Goal: Information Seeking & Learning: Compare options

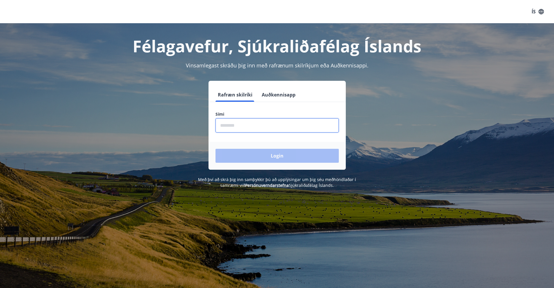
click at [234, 125] on input "phone" at bounding box center [276, 125] width 123 height 14
type input "********"
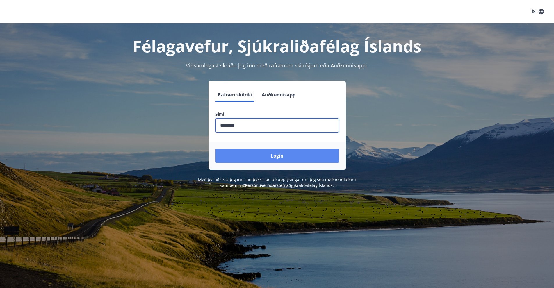
click at [279, 154] on button "Login" at bounding box center [276, 156] width 123 height 14
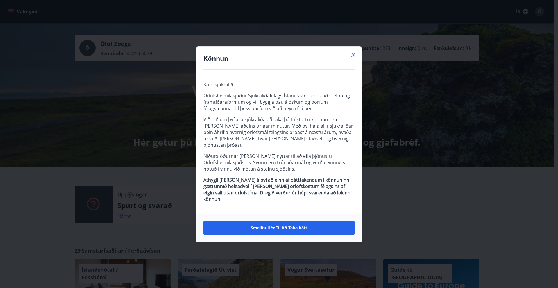
click at [354, 58] on icon at bounding box center [353, 54] width 7 height 7
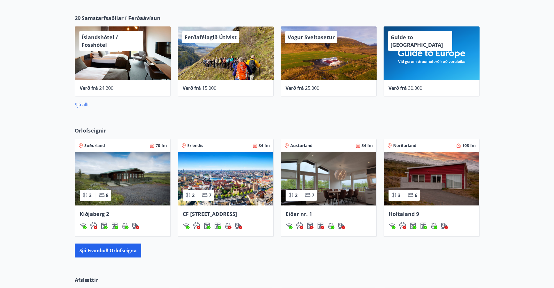
scroll to position [262, 0]
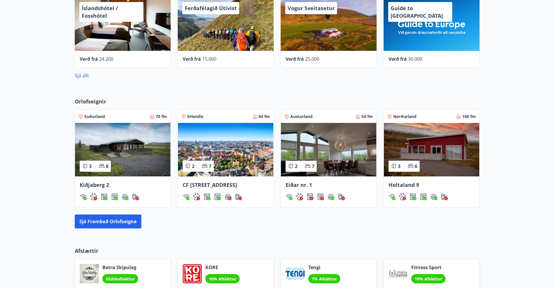
click at [403, 185] on span "Holtaland 9" at bounding box center [403, 184] width 31 height 7
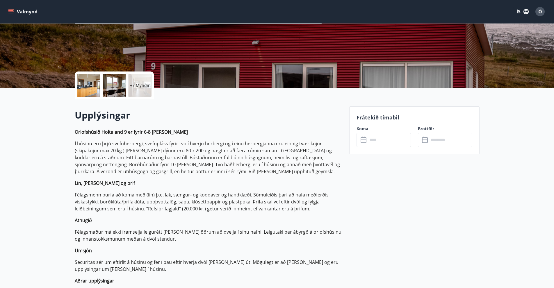
scroll to position [87, 0]
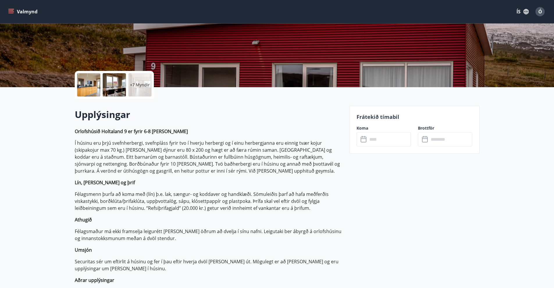
click at [363, 139] on icon at bounding box center [363, 138] width 6 height 1
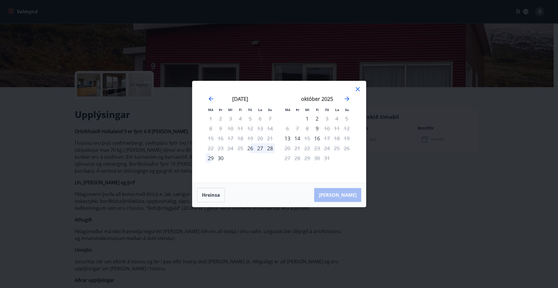
click at [358, 88] on icon at bounding box center [357, 89] width 7 height 7
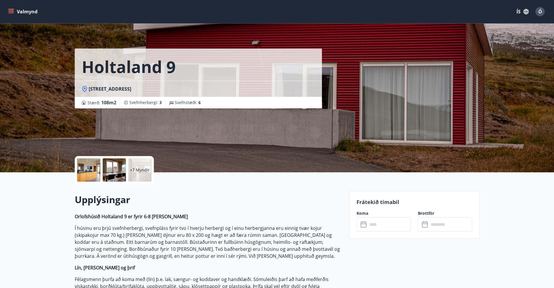
scroll to position [0, 0]
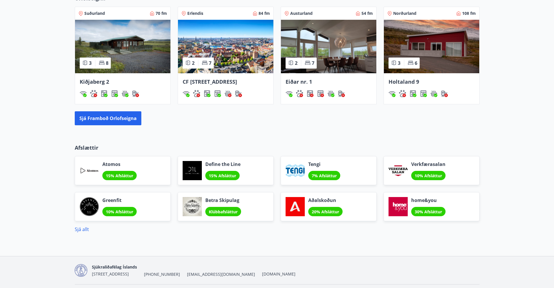
scroll to position [376, 0]
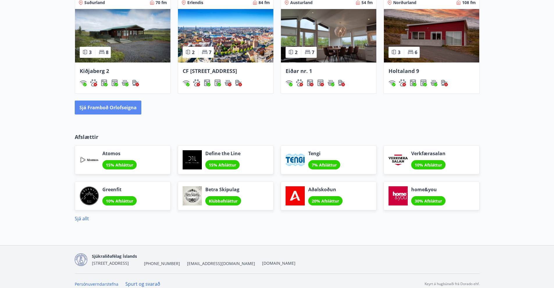
click at [102, 112] on button "Sjá framboð orlofseigna" at bounding box center [108, 108] width 67 height 14
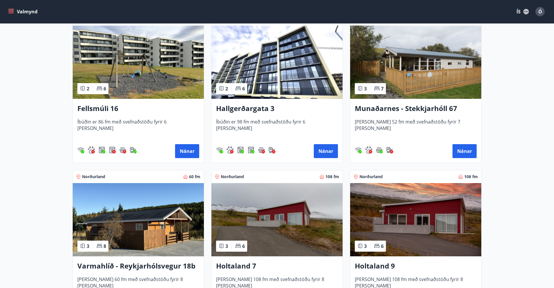
scroll to position [465, 0]
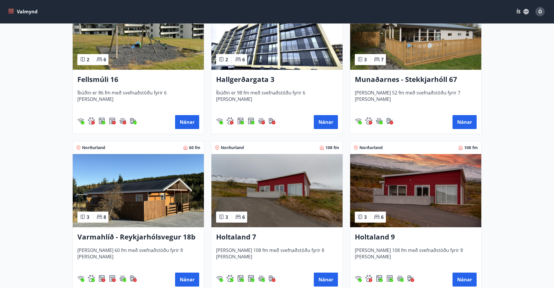
click at [236, 231] on div "Holtaland 7 Húsið er 108 fm með svefnaðstöðu fyrir 8 manns Nánar" at bounding box center [276, 259] width 131 height 64
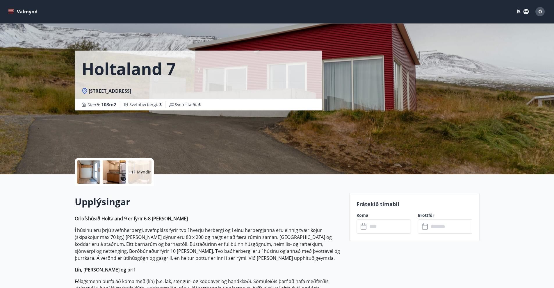
click at [364, 226] on icon at bounding box center [363, 226] width 7 height 7
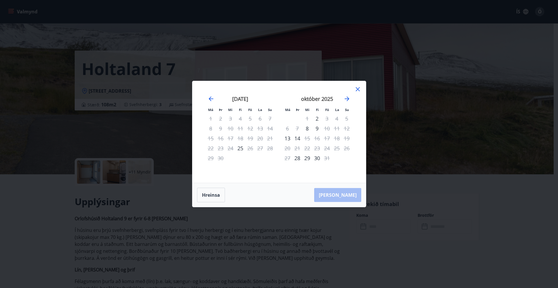
click at [357, 88] on icon at bounding box center [357, 89] width 7 height 7
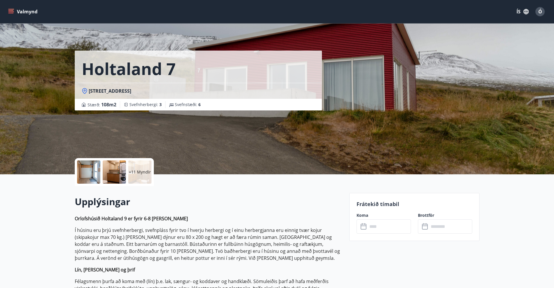
click at [540, 9] on span "Ó" at bounding box center [540, 11] width 4 height 6
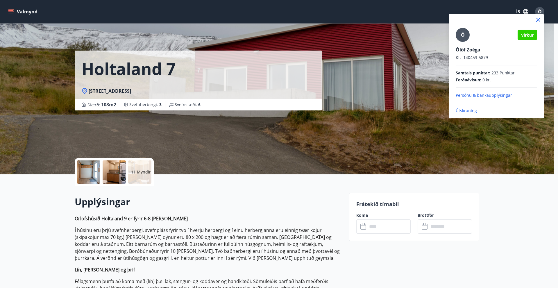
click at [468, 110] on p "Útskráning" at bounding box center [496, 111] width 81 height 6
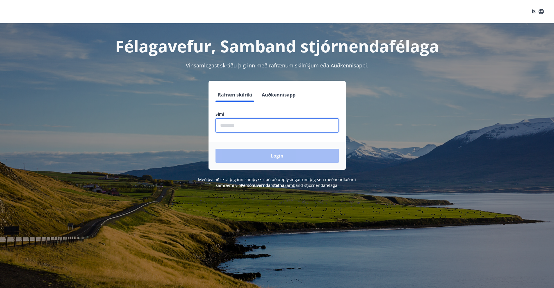
click at [222, 126] on input "phone" at bounding box center [276, 125] width 123 height 14
type input "********"
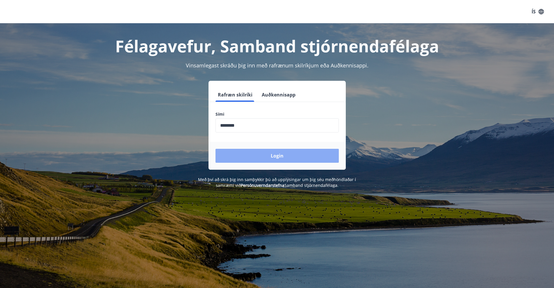
click at [254, 155] on button "Login" at bounding box center [276, 156] width 123 height 14
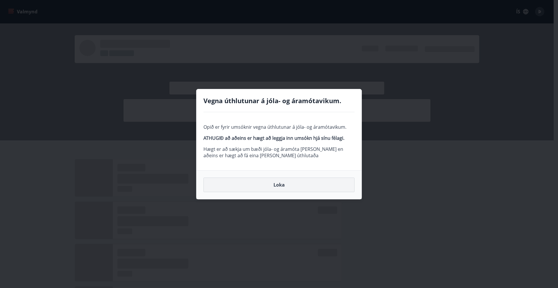
click at [282, 184] on button "Loka" at bounding box center [278, 185] width 151 height 15
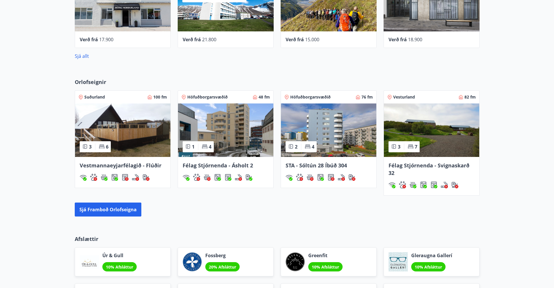
scroll to position [581, 0]
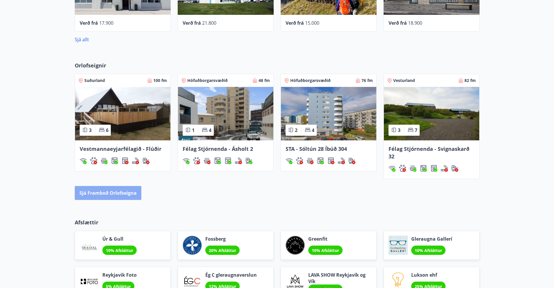
click at [109, 190] on button "Sjá framboð orlofseigna" at bounding box center [108, 193] width 67 height 14
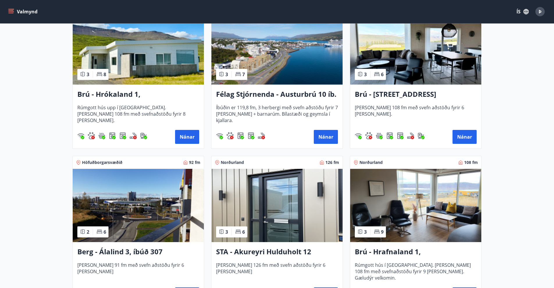
scroll to position [145, 0]
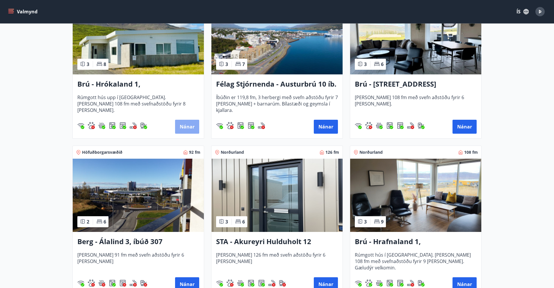
click at [188, 124] on button "Nánar" at bounding box center [187, 127] width 24 height 14
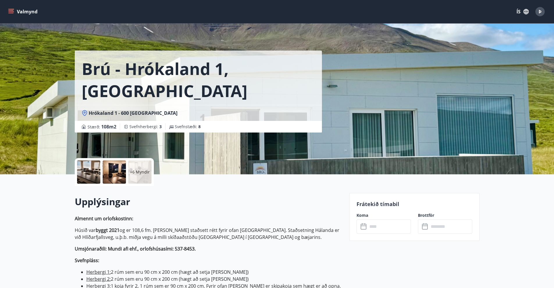
click at [363, 227] on icon at bounding box center [363, 226] width 7 height 7
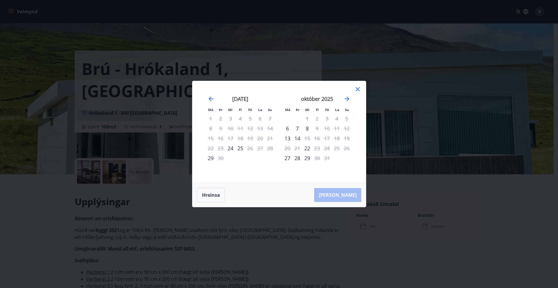
click at [357, 88] on icon at bounding box center [357, 89] width 7 height 7
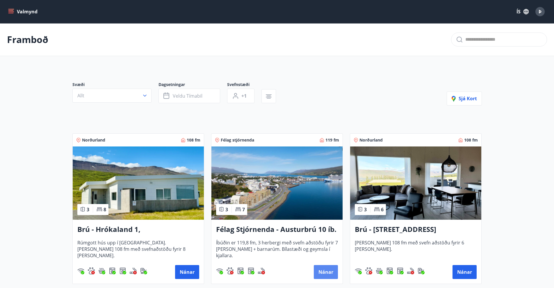
click at [325, 269] on button "Nánar" at bounding box center [326, 272] width 24 height 14
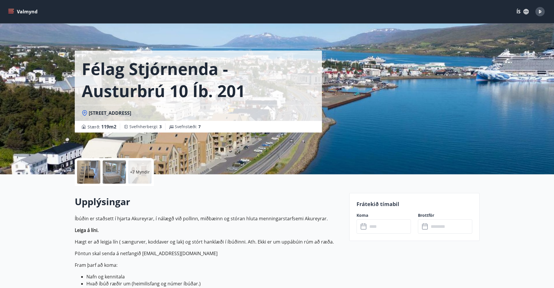
click at [363, 226] on icon at bounding box center [363, 226] width 7 height 7
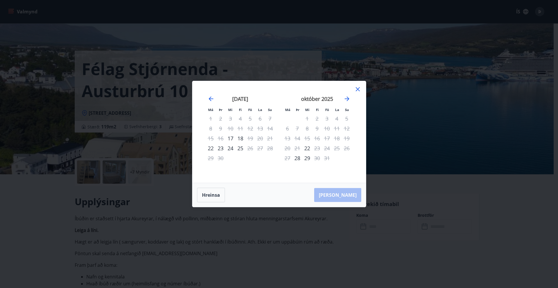
click at [358, 88] on icon at bounding box center [357, 89] width 7 height 7
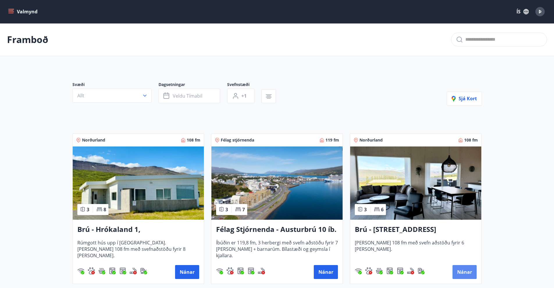
click at [465, 271] on button "Nánar" at bounding box center [464, 272] width 24 height 14
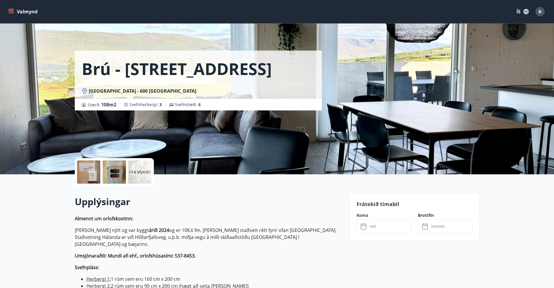
click at [363, 226] on icon at bounding box center [363, 226] width 7 height 7
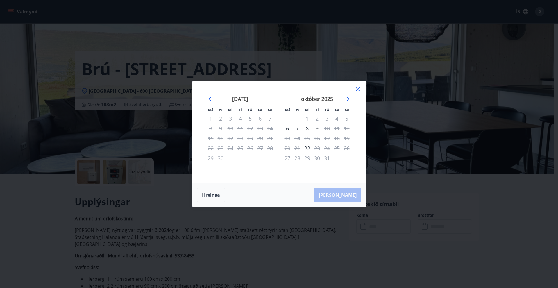
click at [358, 88] on icon at bounding box center [357, 89] width 7 height 7
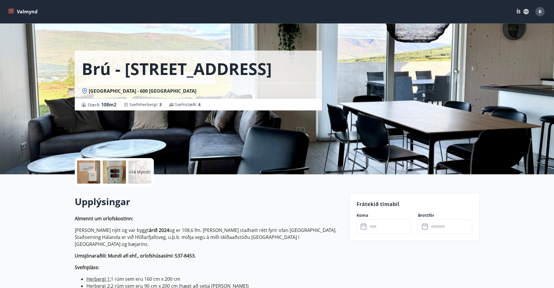
click at [363, 227] on icon at bounding box center [363, 226] width 7 height 7
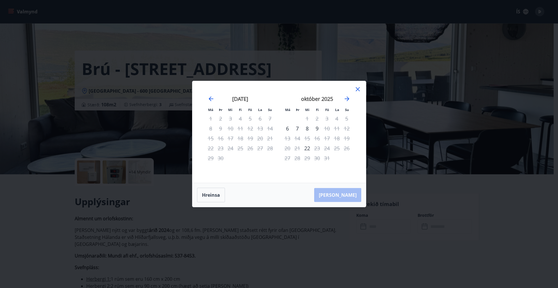
click at [358, 87] on icon at bounding box center [357, 89] width 7 height 7
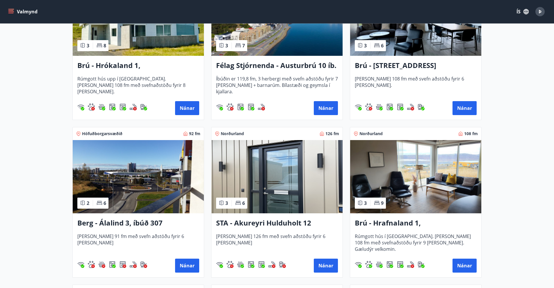
scroll to position [174, 0]
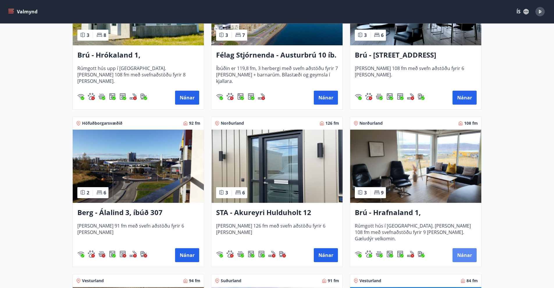
click at [465, 253] on button "Nánar" at bounding box center [464, 255] width 24 height 14
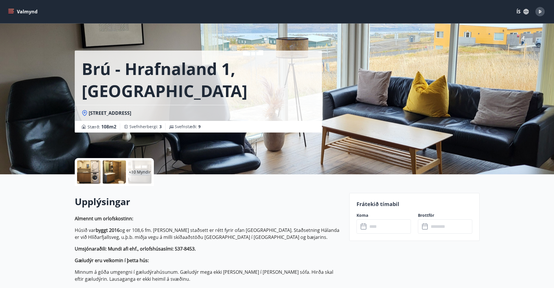
click at [363, 226] on icon at bounding box center [363, 226] width 7 height 7
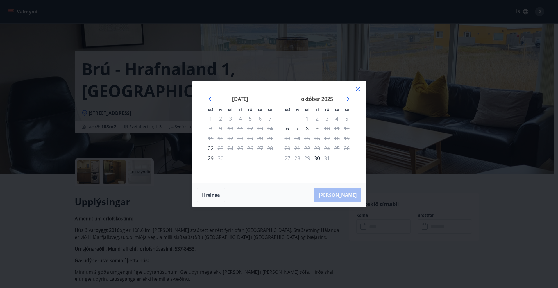
click at [358, 88] on icon at bounding box center [357, 89] width 7 height 7
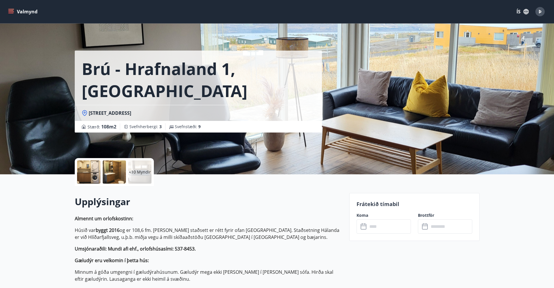
scroll to position [29, 0]
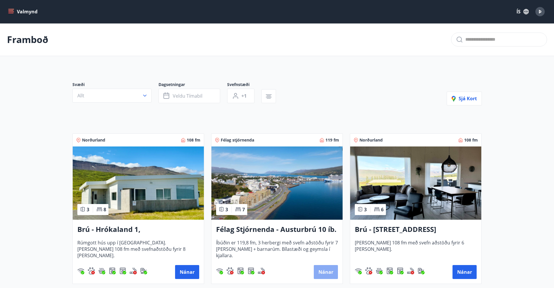
click at [324, 269] on button "Nánar" at bounding box center [326, 272] width 24 height 14
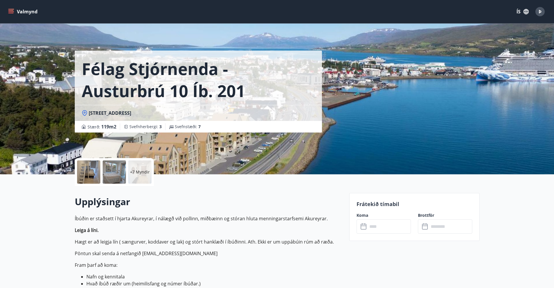
click at [424, 226] on icon at bounding box center [425, 226] width 6 height 1
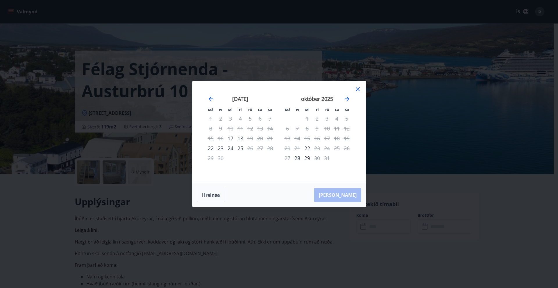
click at [358, 88] on icon at bounding box center [357, 89] width 7 height 7
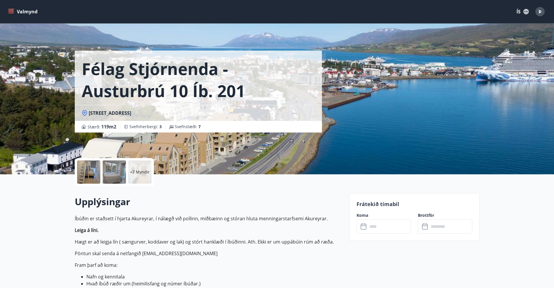
click at [362, 227] on icon at bounding box center [363, 226] width 7 height 7
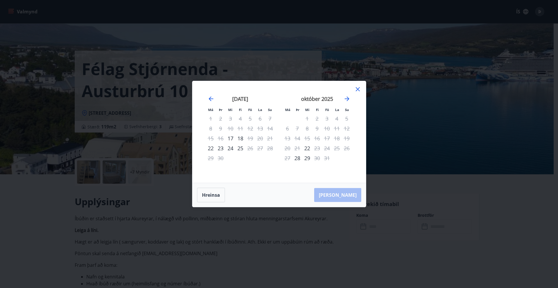
click at [357, 88] on icon at bounding box center [357, 89] width 7 height 7
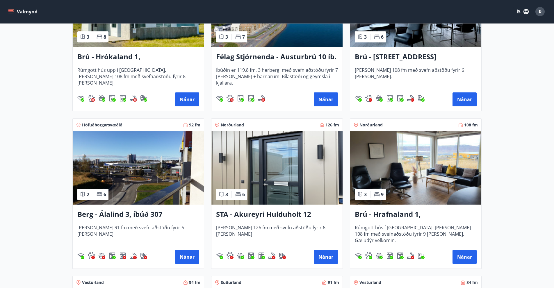
scroll to position [174, 0]
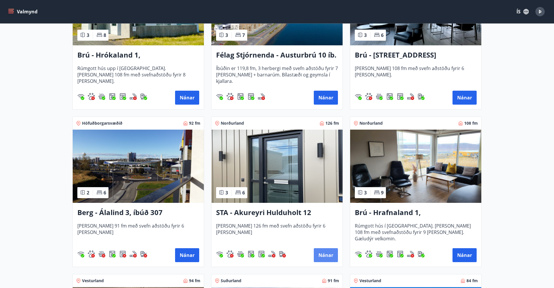
click at [326, 253] on button "Nánar" at bounding box center [326, 255] width 24 height 14
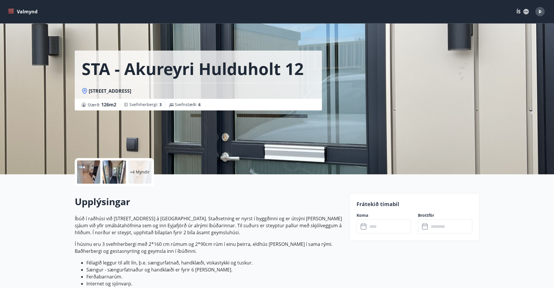
click at [363, 226] on icon at bounding box center [363, 226] width 7 height 7
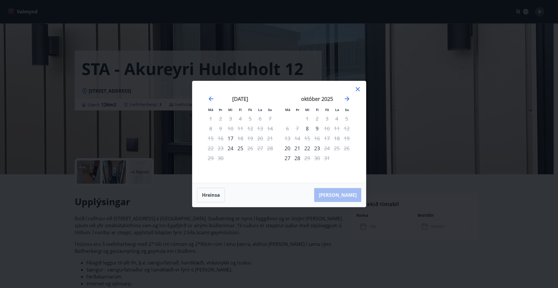
click at [358, 88] on icon at bounding box center [357, 89] width 7 height 7
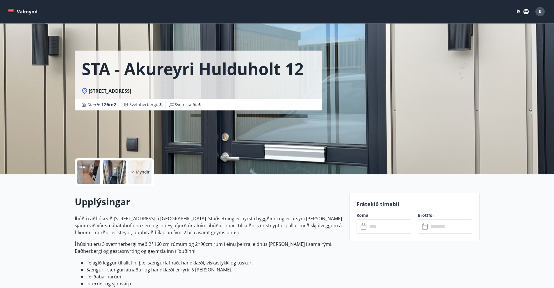
scroll to position [29, 0]
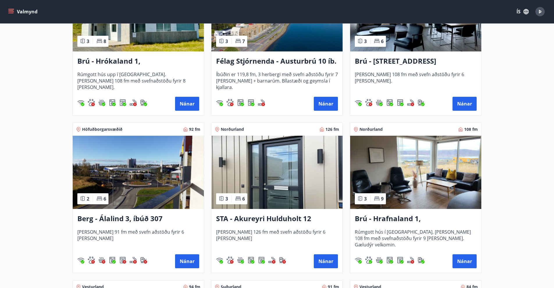
scroll to position [174, 0]
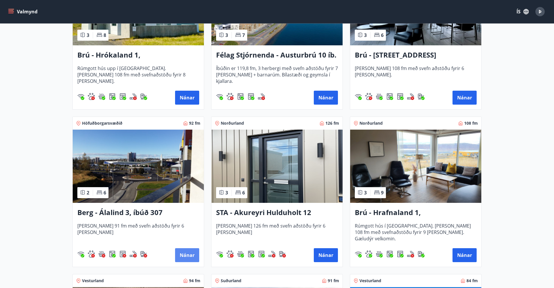
click at [188, 253] on button "Nánar" at bounding box center [187, 255] width 24 height 14
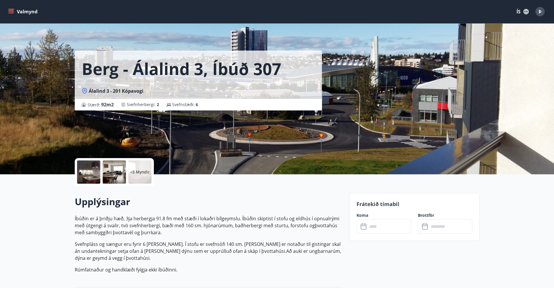
click at [363, 226] on icon at bounding box center [363, 226] width 7 height 7
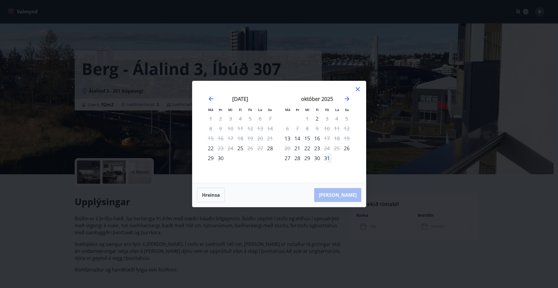
click at [358, 88] on icon at bounding box center [357, 89] width 7 height 7
